Goal: Go to known website: Go to known website

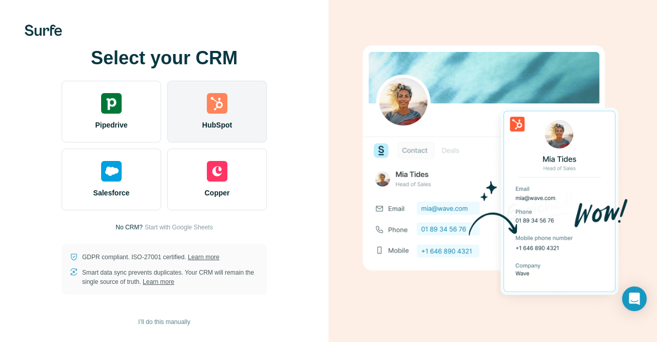
click at [204, 108] on div "HubSpot" at bounding box center [217, 112] width 100 height 62
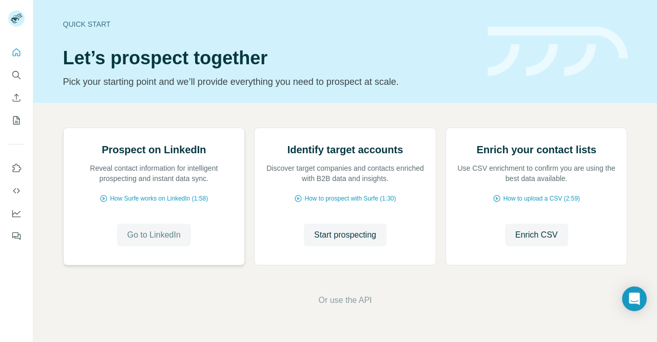
click at [153, 241] on span "Go to LinkedIn" at bounding box center [153, 235] width 53 height 12
